Goal: Find contact information: Obtain details needed to contact an individual or organization

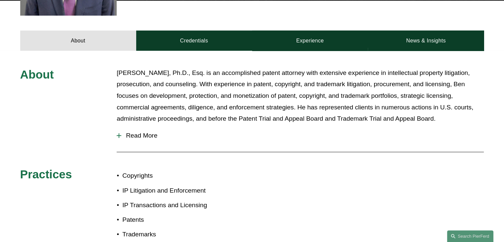
scroll to position [266, 0]
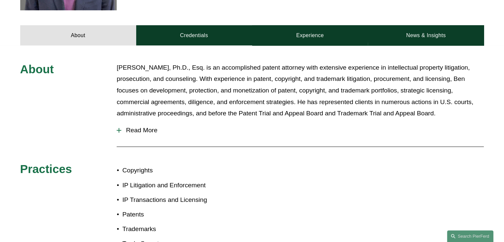
click at [312, 116] on p "[PERSON_NAME], Ph.D., Esq. is an accomplished patent attorney with extensive ex…" at bounding box center [300, 90] width 367 height 57
click at [130, 132] on span "Read More" at bounding box center [302, 129] width 362 height 7
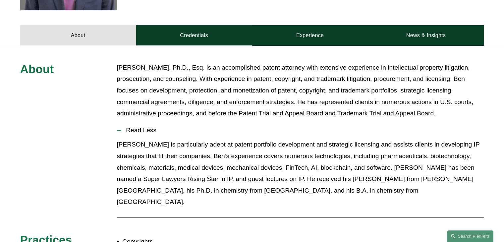
click at [242, 89] on p "[PERSON_NAME], Ph.D., Esq. is an accomplished patent attorney with extensive ex…" at bounding box center [300, 90] width 367 height 57
click at [245, 140] on p "[PERSON_NAME] is particularly adept at patent portfolio development and strateg…" at bounding box center [300, 173] width 367 height 69
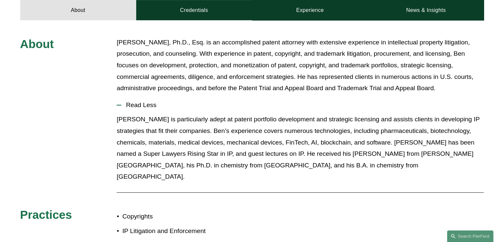
scroll to position [293, 0]
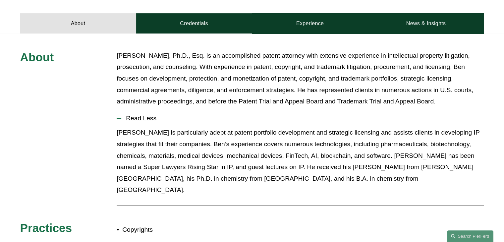
click at [288, 130] on p "[PERSON_NAME] is particularly adept at patent portfolio development and strateg…" at bounding box center [300, 161] width 367 height 69
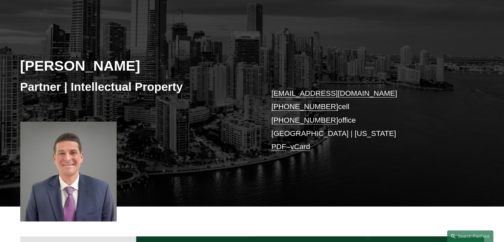
scroll to position [76, 0]
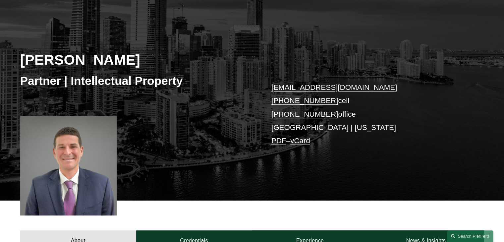
drag, startPoint x: 328, startPoint y: 97, endPoint x: 272, endPoint y: 97, distance: 56.3
click at [272, 97] on p "[EMAIL_ADDRESS][DOMAIN_NAME] [PHONE_NUMBER] cell [PHONE_NUMBER] office [GEOGRAP…" at bounding box center [367, 114] width 193 height 67
copy link "[PHONE_NUMBER]"
click at [224, 107] on div "[PERSON_NAME] Partner | Intellectual Property [EMAIL_ADDRESS][DOMAIN_NAME] [PHO…" at bounding box center [252, 105] width 504 height 189
click at [239, 111] on div "[PERSON_NAME] Partner | Intellectual Property [EMAIL_ADDRESS][DOMAIN_NAME] [PHO…" at bounding box center [252, 105] width 504 height 189
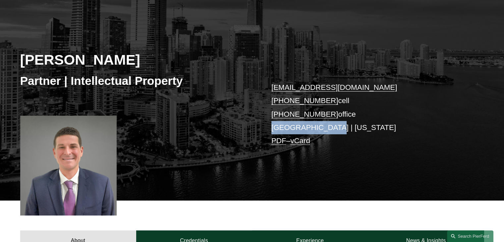
drag, startPoint x: 271, startPoint y: 114, endPoint x: 331, endPoint y: 111, distance: 60.0
click at [331, 111] on p "[EMAIL_ADDRESS][DOMAIN_NAME] [PHONE_NUMBER] cell [PHONE_NUMBER] office [GEOGRAP…" at bounding box center [367, 114] width 193 height 67
drag, startPoint x: 331, startPoint y: 111, endPoint x: 274, endPoint y: 112, distance: 57.3
click at [274, 112] on p "[EMAIL_ADDRESS][DOMAIN_NAME] [PHONE_NUMBER] cell [PHONE_NUMBER] office [GEOGRAP…" at bounding box center [367, 114] width 193 height 67
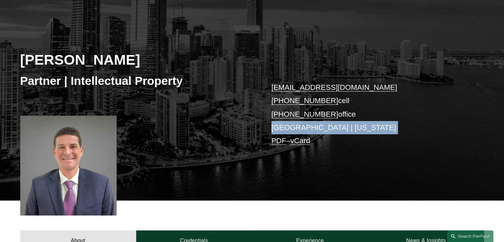
click at [274, 112] on p "[EMAIL_ADDRESS][DOMAIN_NAME] [PHONE_NUMBER] cell [PHONE_NUMBER] office [GEOGRAP…" at bounding box center [367, 114] width 193 height 67
drag, startPoint x: 274, startPoint y: 112, endPoint x: 319, endPoint y: 112, distance: 44.7
click at [319, 112] on p "[EMAIL_ADDRESS][DOMAIN_NAME] [PHONE_NUMBER] cell [PHONE_NUMBER] office [GEOGRAP…" at bounding box center [367, 114] width 193 height 67
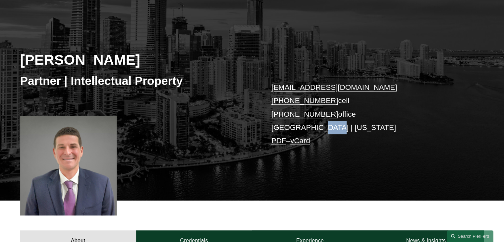
click at [319, 112] on p "[EMAIL_ADDRESS][DOMAIN_NAME] [PHONE_NUMBER] cell [PHONE_NUMBER] office [GEOGRAP…" at bounding box center [367, 114] width 193 height 67
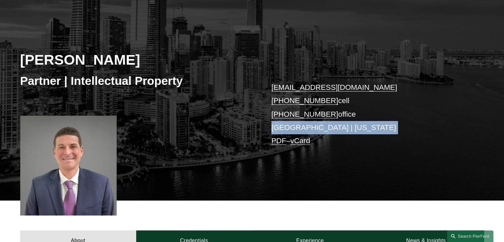
click at [319, 112] on p "[EMAIL_ADDRESS][DOMAIN_NAME] [PHONE_NUMBER] cell [PHONE_NUMBER] office [GEOGRAP…" at bounding box center [367, 114] width 193 height 67
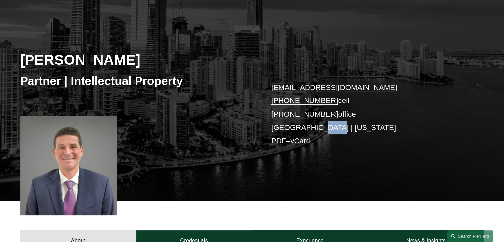
click at [319, 112] on p "[EMAIL_ADDRESS][DOMAIN_NAME] [PHONE_NUMBER] cell [PHONE_NUMBER] office [GEOGRAP…" at bounding box center [367, 114] width 193 height 67
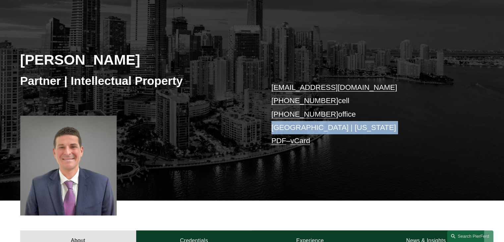
click at [319, 112] on p "[EMAIL_ADDRESS][DOMAIN_NAME] [PHONE_NUMBER] cell [PHONE_NUMBER] office [GEOGRAP…" at bounding box center [367, 114] width 193 height 67
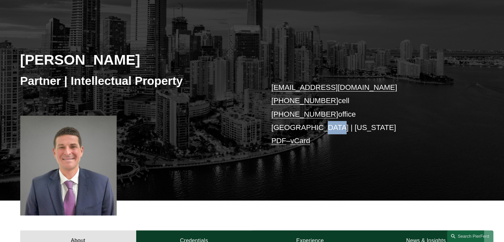
click at [319, 112] on p "[EMAIL_ADDRESS][DOMAIN_NAME] [PHONE_NUMBER] cell [PHONE_NUMBER] office [GEOGRAP…" at bounding box center [367, 114] width 193 height 67
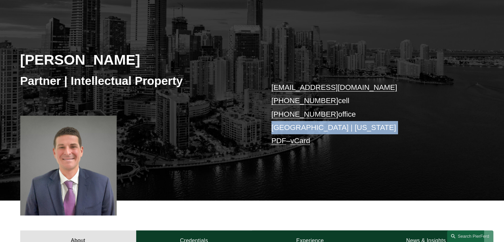
click at [319, 112] on p "[EMAIL_ADDRESS][DOMAIN_NAME] [PHONE_NUMBER] cell [PHONE_NUMBER] office [GEOGRAP…" at bounding box center [367, 114] width 193 height 67
drag, startPoint x: 328, startPoint y: 112, endPoint x: 272, endPoint y: 112, distance: 56.3
click at [272, 112] on p "[EMAIL_ADDRESS][DOMAIN_NAME] [PHONE_NUMBER] cell [PHONE_NUMBER] office [GEOGRAP…" at bounding box center [367, 114] width 193 height 67
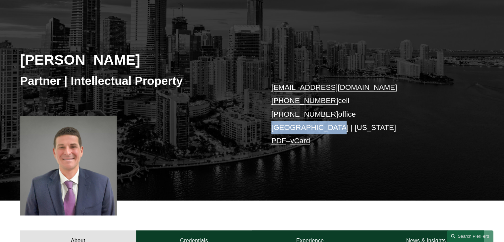
drag, startPoint x: 272, startPoint y: 112, endPoint x: 341, endPoint y: 110, distance: 68.9
click at [341, 110] on p "[EMAIL_ADDRESS][DOMAIN_NAME] [PHONE_NUMBER] cell [PHONE_NUMBER] office [GEOGRAP…" at bounding box center [367, 114] width 193 height 67
drag, startPoint x: 341, startPoint y: 110, endPoint x: 271, endPoint y: 112, distance: 69.5
click at [271, 112] on p "[EMAIL_ADDRESS][DOMAIN_NAME] [PHONE_NUMBER] cell [PHONE_NUMBER] office [GEOGRAP…" at bounding box center [367, 114] width 193 height 67
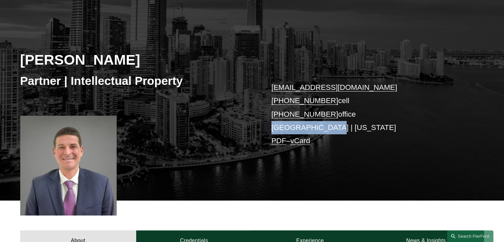
click at [271, 112] on p "[EMAIL_ADDRESS][DOMAIN_NAME] [PHONE_NUMBER] cell [PHONE_NUMBER] office [GEOGRAP…" at bounding box center [367, 114] width 193 height 67
drag, startPoint x: 271, startPoint y: 112, endPoint x: 325, endPoint y: 111, distance: 53.3
click at [325, 111] on p "[EMAIL_ADDRESS][DOMAIN_NAME] [PHONE_NUMBER] cell [PHONE_NUMBER] office [GEOGRAP…" at bounding box center [367, 114] width 193 height 67
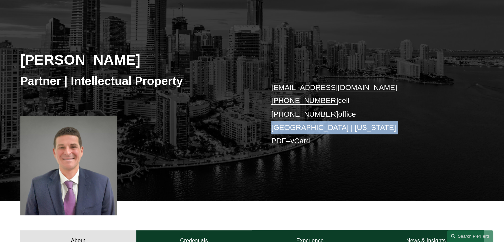
click at [325, 111] on p "[EMAIL_ADDRESS][DOMAIN_NAME] [PHONE_NUMBER] cell [PHONE_NUMBER] office [GEOGRAP…" at bounding box center [367, 114] width 193 height 67
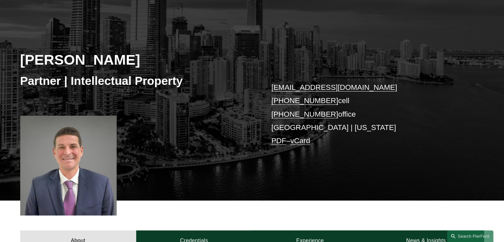
drag, startPoint x: 328, startPoint y: 84, endPoint x: 270, endPoint y: 85, distance: 58.3
click at [270, 85] on div "[PERSON_NAME] Partner | Intellectual Property [EMAIL_ADDRESS][DOMAIN_NAME] [PHO…" at bounding box center [252, 105] width 504 height 189
copy link "[PHONE_NUMBER]"
click at [240, 84] on div "[PERSON_NAME] Partner | Intellectual Property [EMAIL_ADDRESS][DOMAIN_NAME] [PHO…" at bounding box center [252, 105] width 504 height 189
